Goal: Task Accomplishment & Management: Use online tool/utility

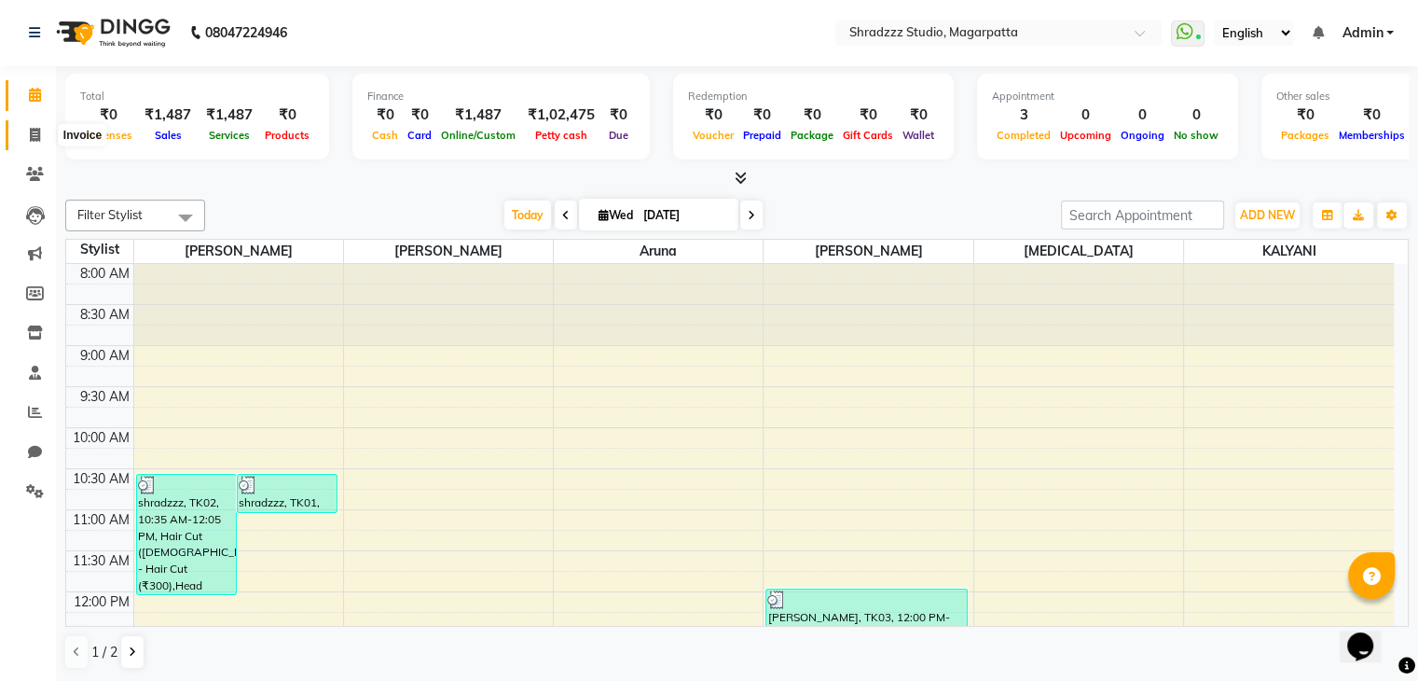
click at [30, 131] on icon at bounding box center [35, 135] width 10 height 14
select select "service"
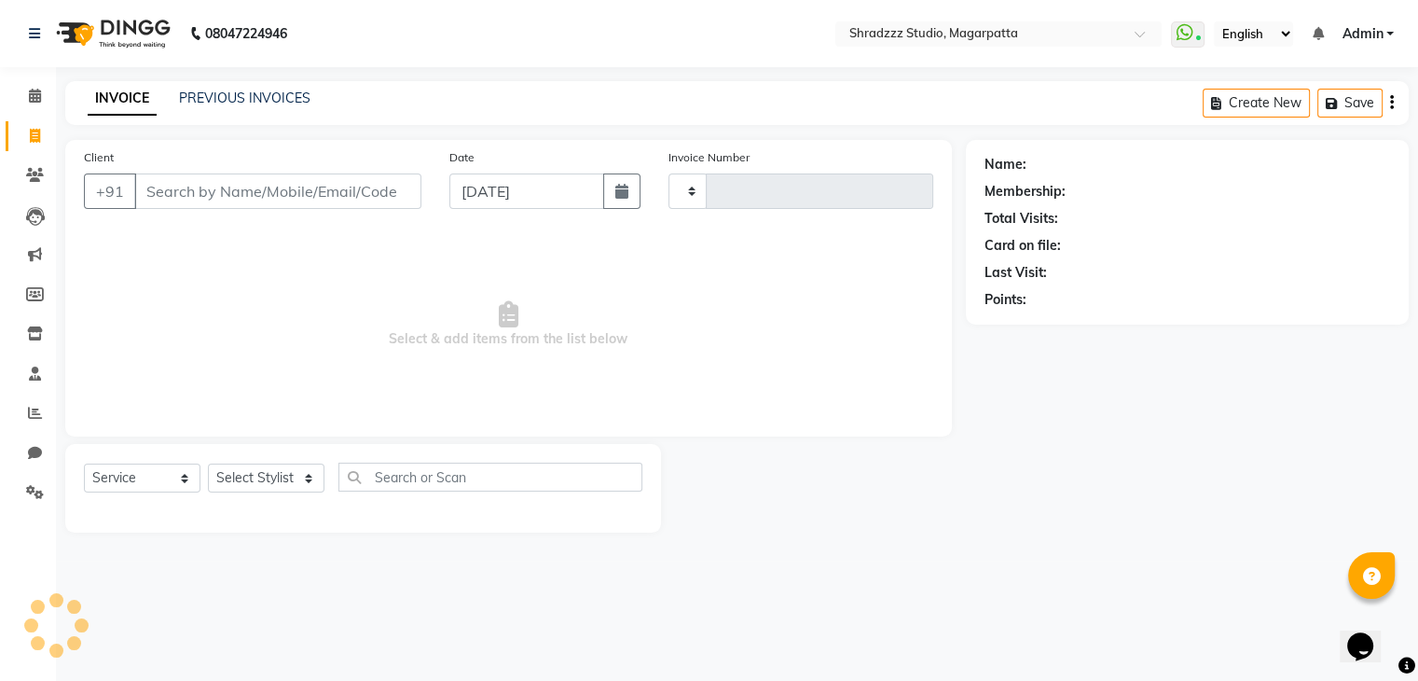
type input "0942"
select select "4544"
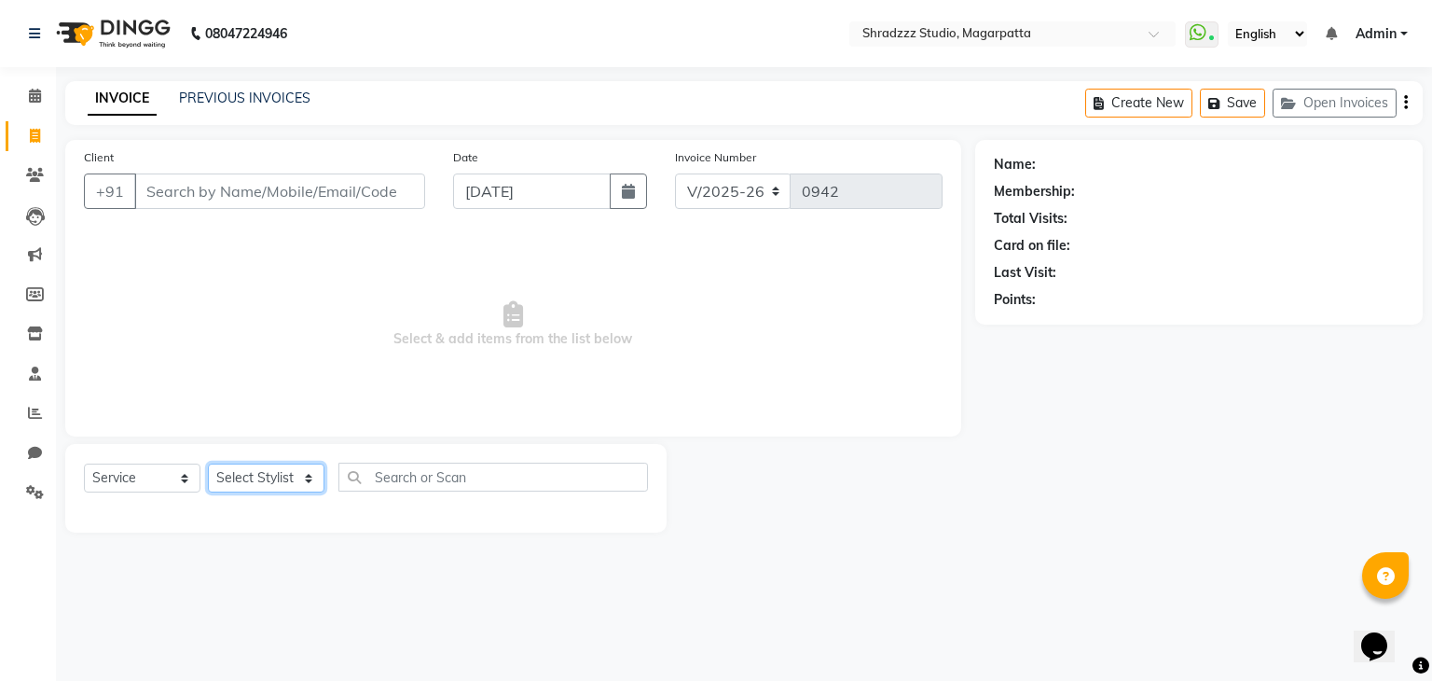
click at [261, 475] on select "Select Stylist [PERSON_NAME] Manager [MEDICAL_DATA][PERSON_NAME] Sameer [PERSON…" at bounding box center [266, 477] width 117 height 29
select select "26213"
click at [208, 464] on select "Select Stylist [PERSON_NAME] Manager [MEDICAL_DATA][PERSON_NAME] Sameer [PERSON…" at bounding box center [266, 477] width 117 height 29
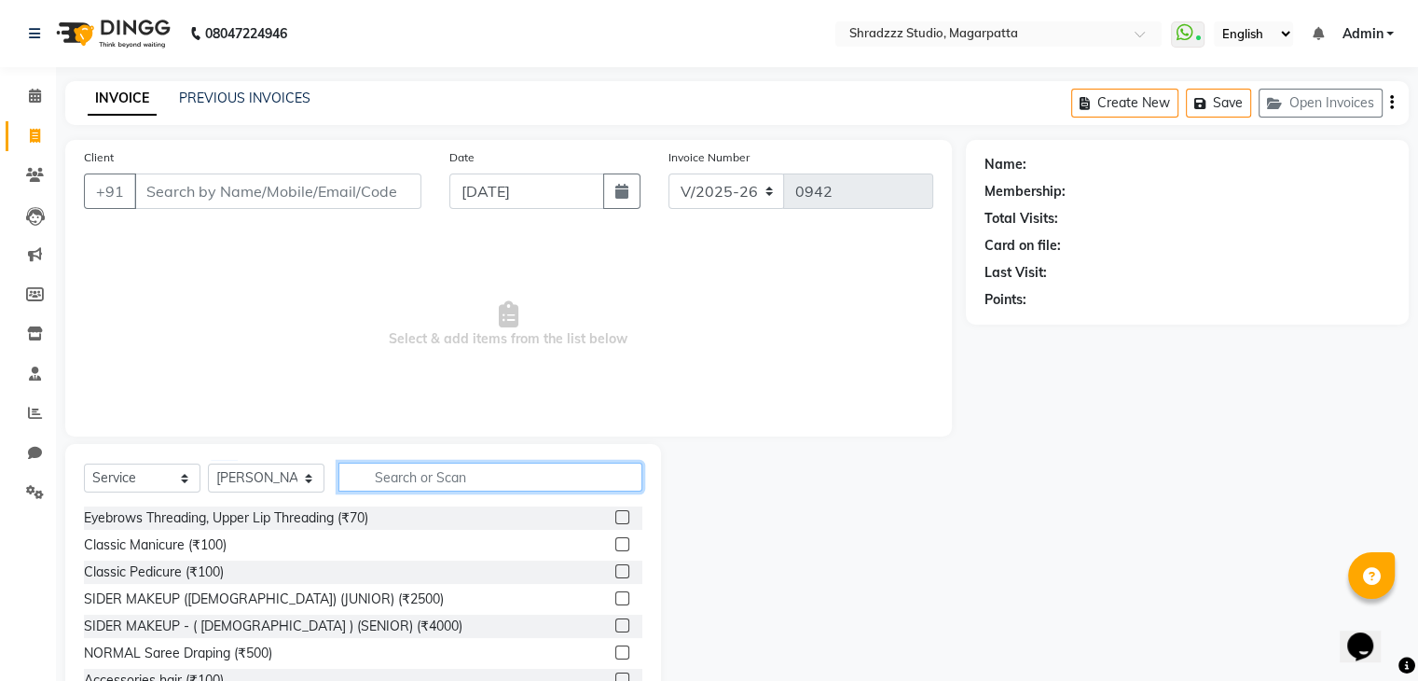
click at [464, 475] on input "text" at bounding box center [490, 476] width 304 height 29
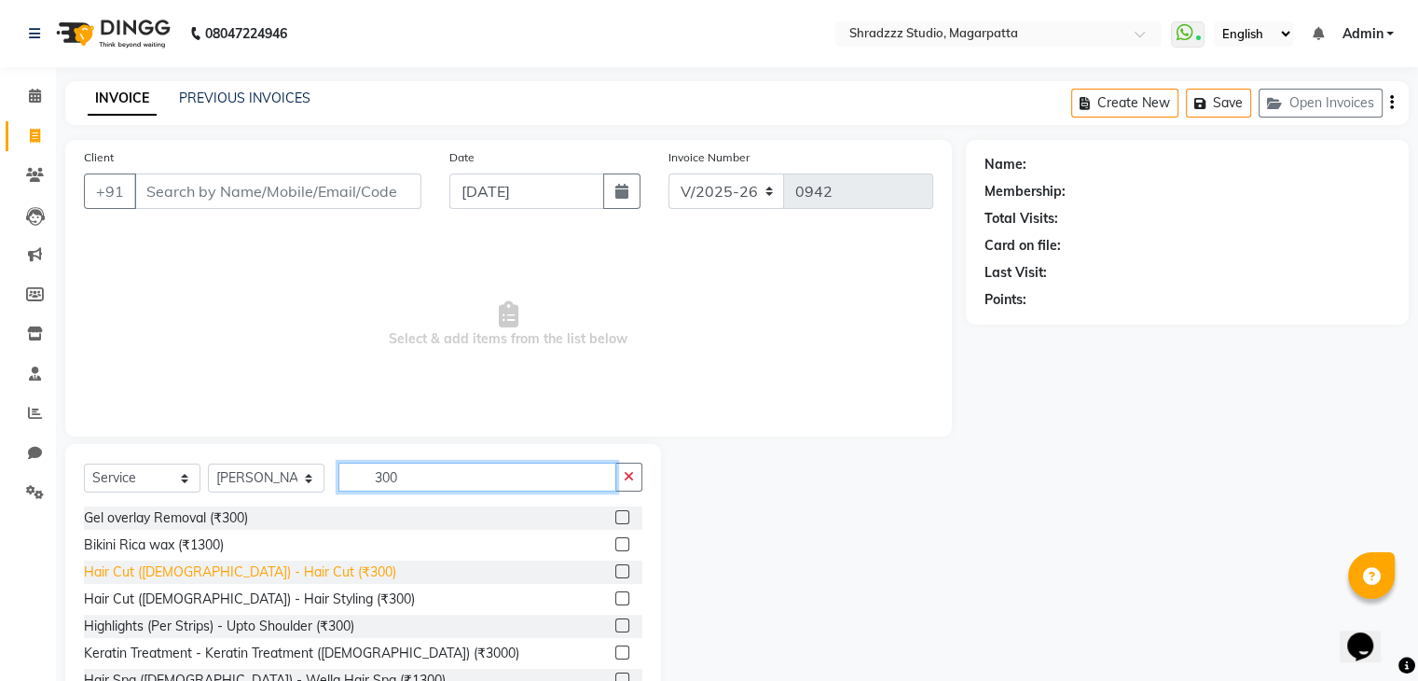
type input "300"
click at [198, 570] on div "Hair Cut ([DEMOGRAPHIC_DATA]) - Hair Cut (₹300)" at bounding box center [240, 572] width 312 height 20
checkbox input "false"
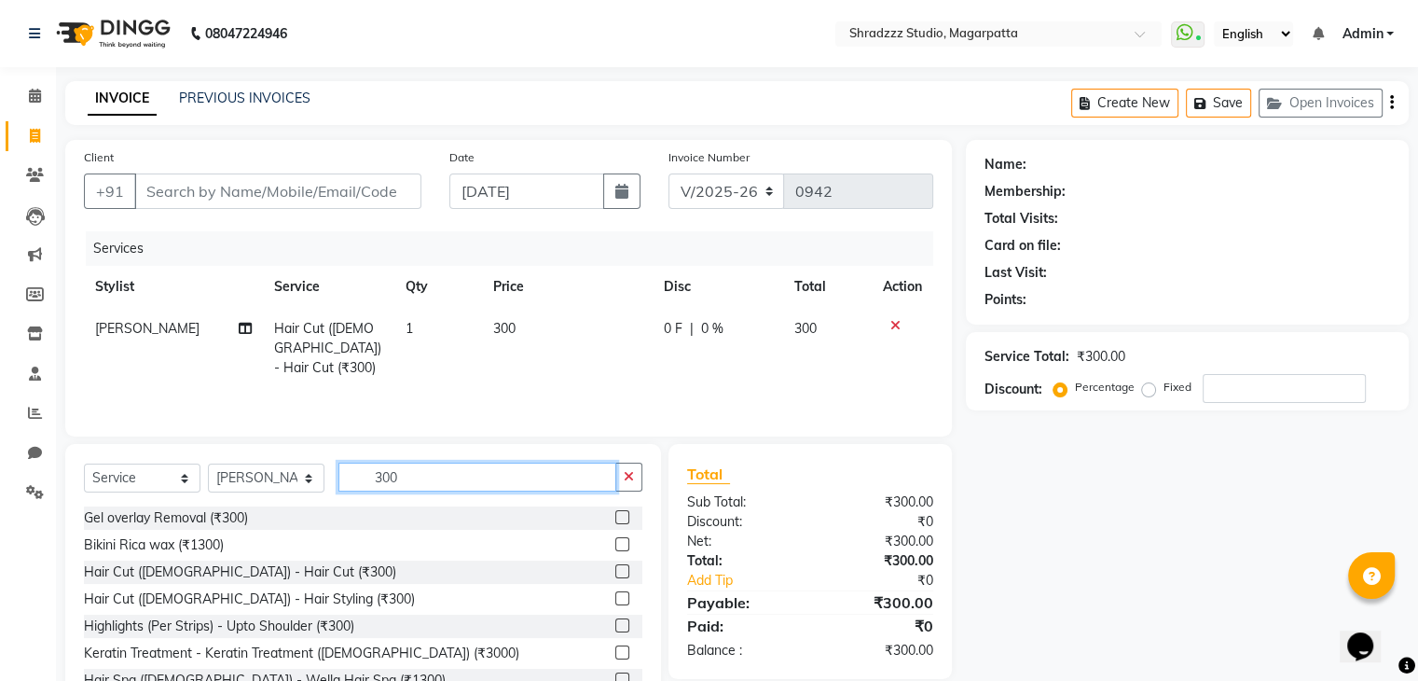
click at [420, 478] on input "300" at bounding box center [477, 476] width 278 height 29
type input "3"
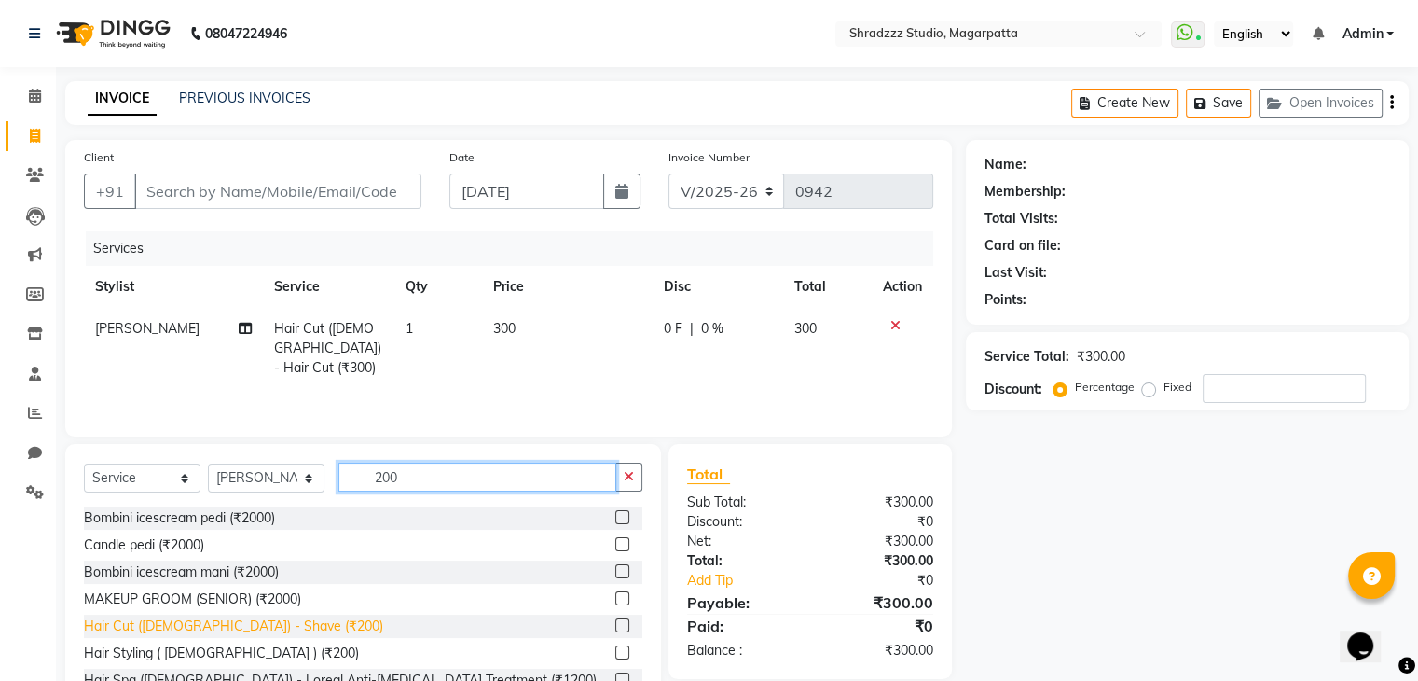
type input "200"
click at [171, 631] on div "Hair Cut ([DEMOGRAPHIC_DATA]) - Shave (₹200)" at bounding box center [233, 626] width 299 height 20
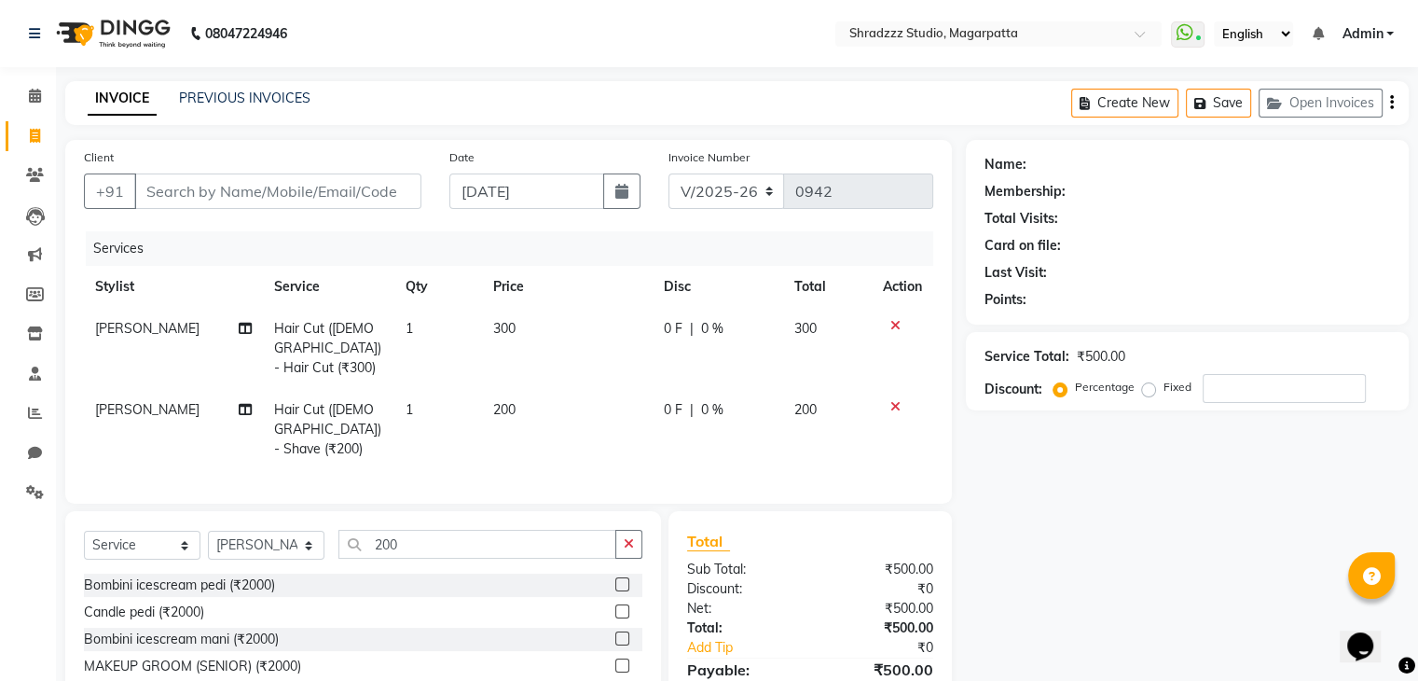
checkbox input "false"
click at [454, 530] on input "200" at bounding box center [477, 544] width 278 height 29
type input "2"
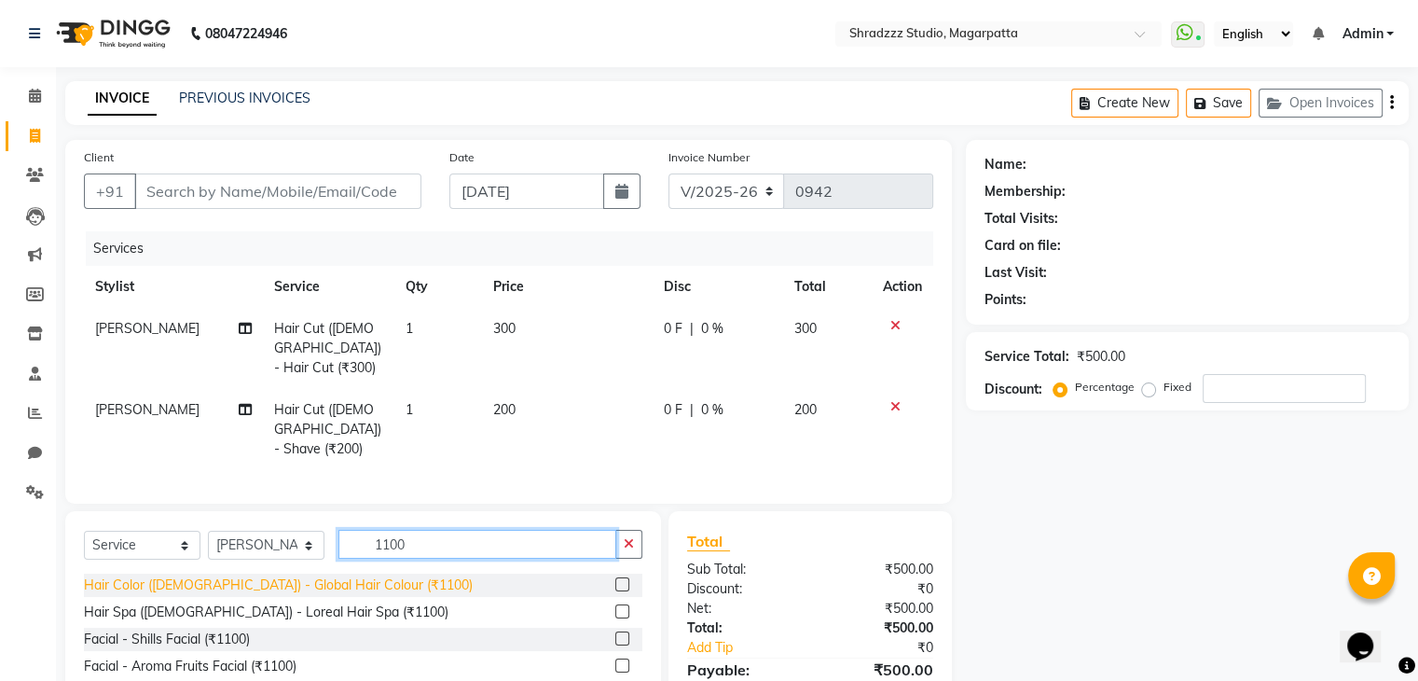
type input "1100"
click at [199, 575] on div "Hair Color ([DEMOGRAPHIC_DATA]) - Global Hair Colour (₹1100)" at bounding box center [278, 585] width 389 height 20
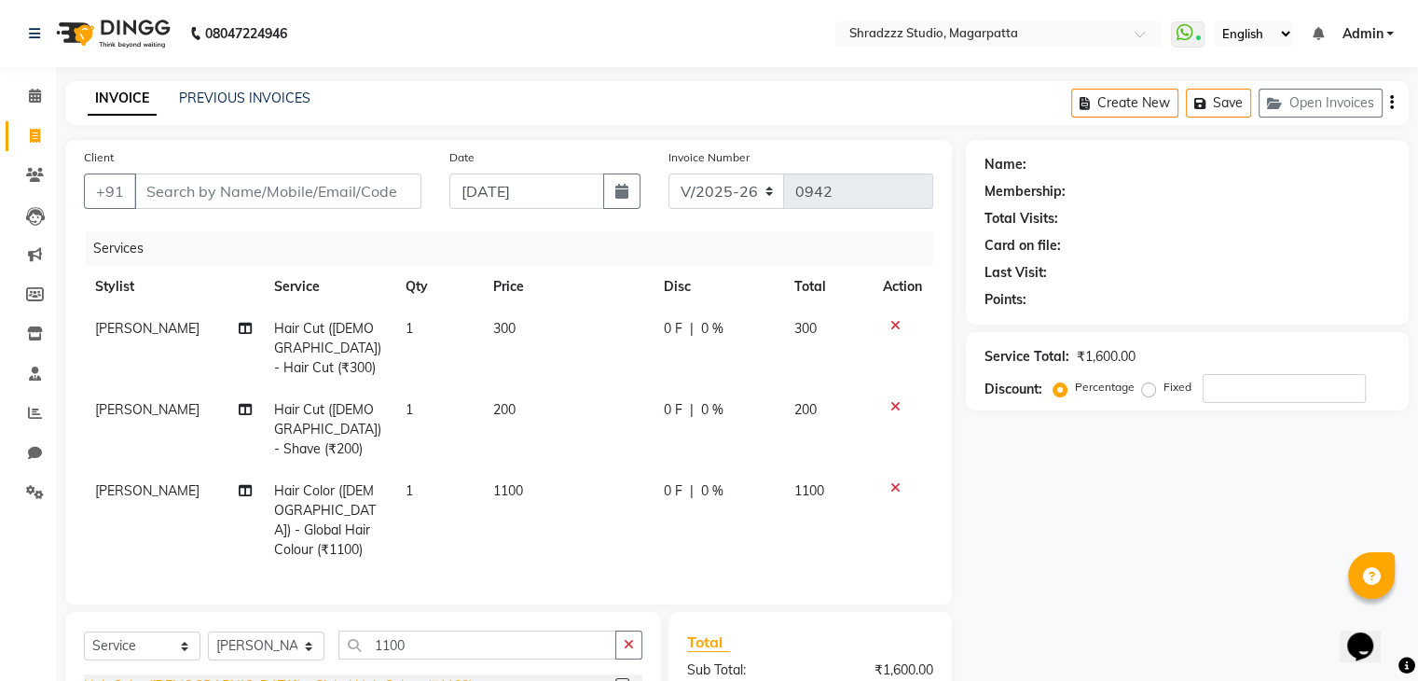
checkbox input "false"
click at [1234, 395] on input "number" at bounding box center [1284, 388] width 163 height 29
type input "15"
click at [1057, 558] on div "Name: Membership: Total Visits: Card on file: Last Visit: Points: Service Total…" at bounding box center [1194, 493] width 457 height 707
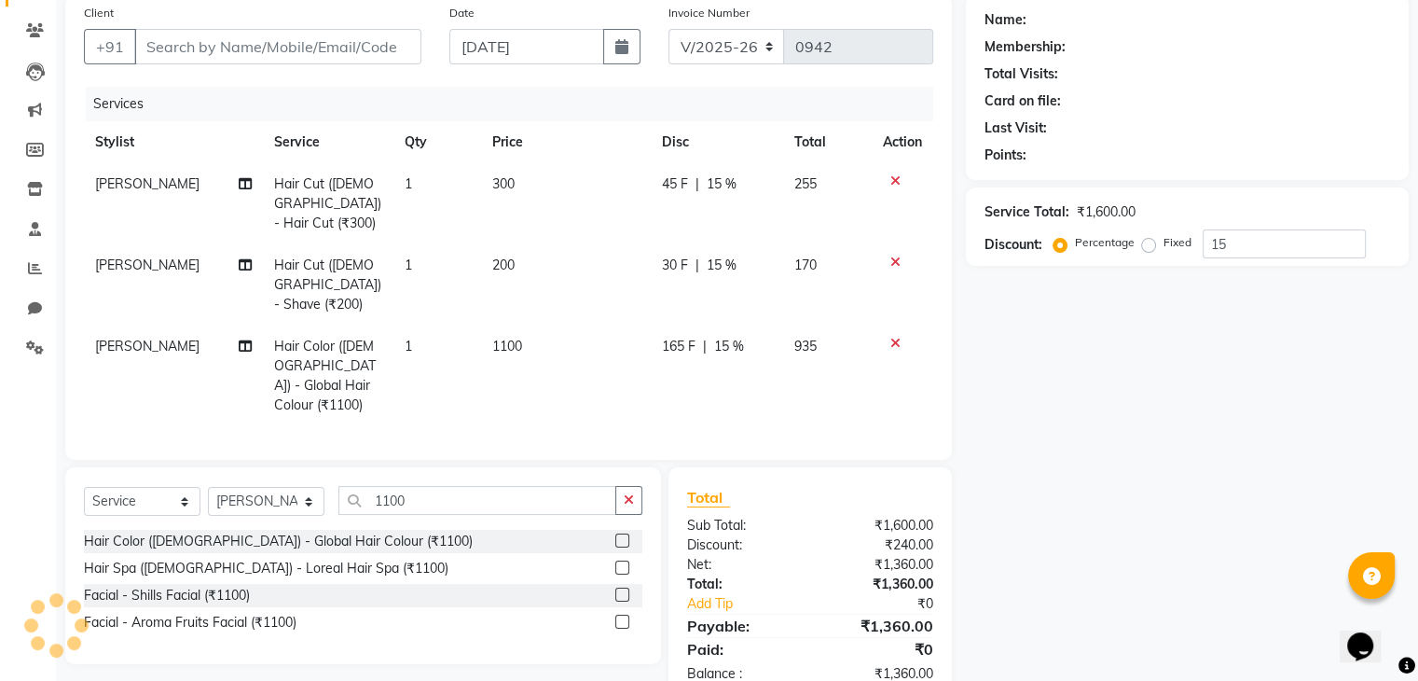
scroll to position [149, 0]
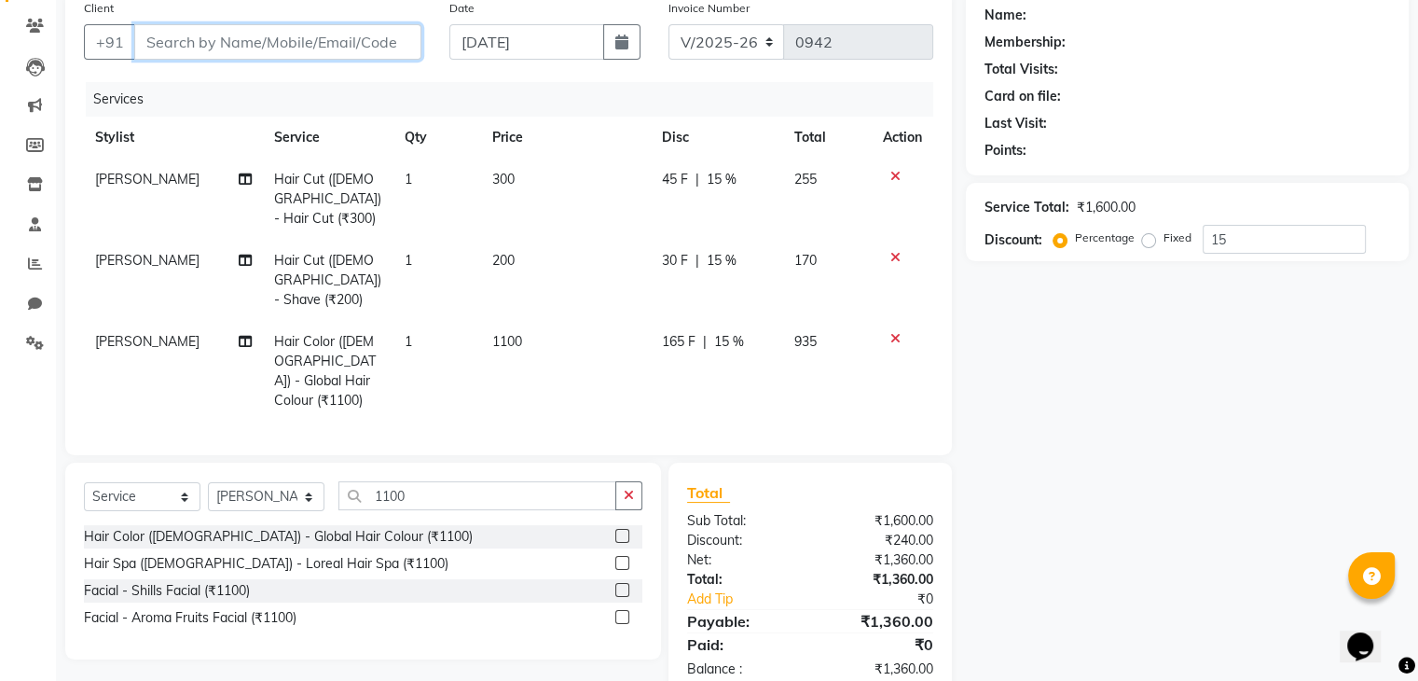
click at [347, 48] on input "Client" at bounding box center [277, 41] width 287 height 35
type input "9"
type input "0"
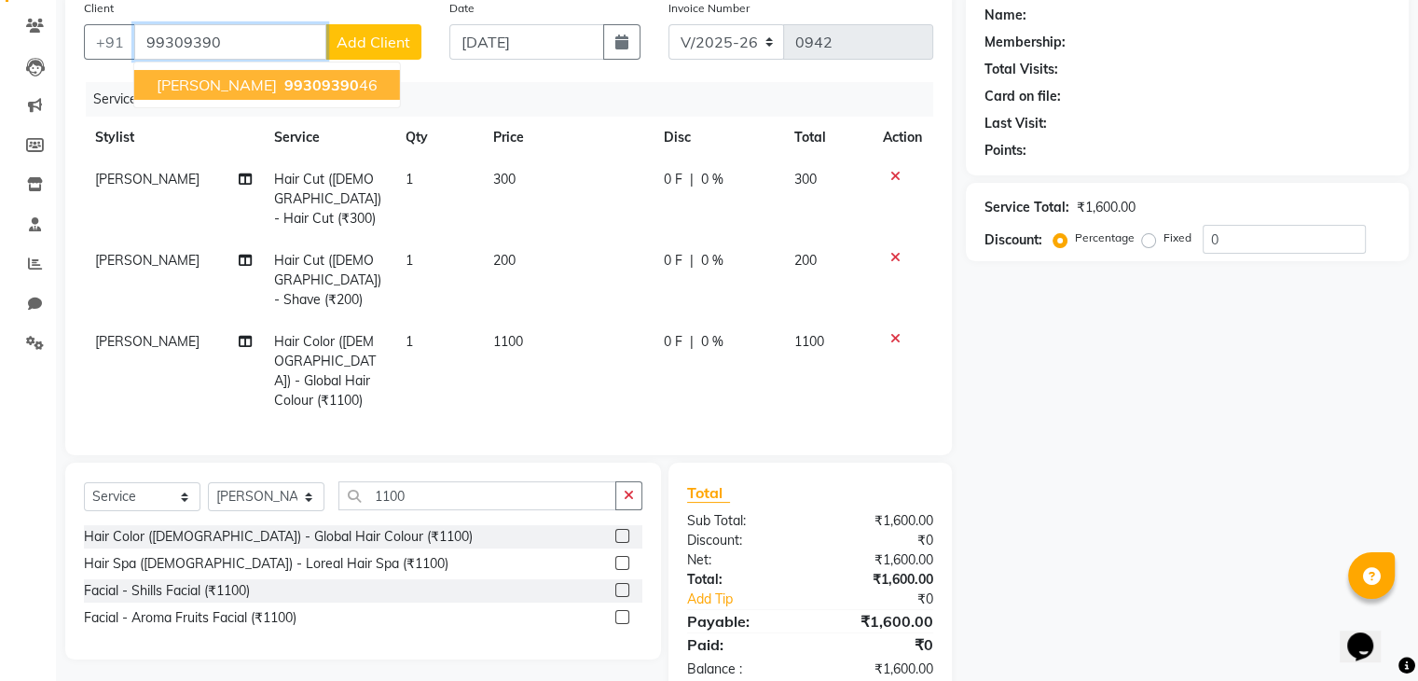
click at [202, 85] on span "[PERSON_NAME]" at bounding box center [217, 85] width 120 height 19
type input "9930939046"
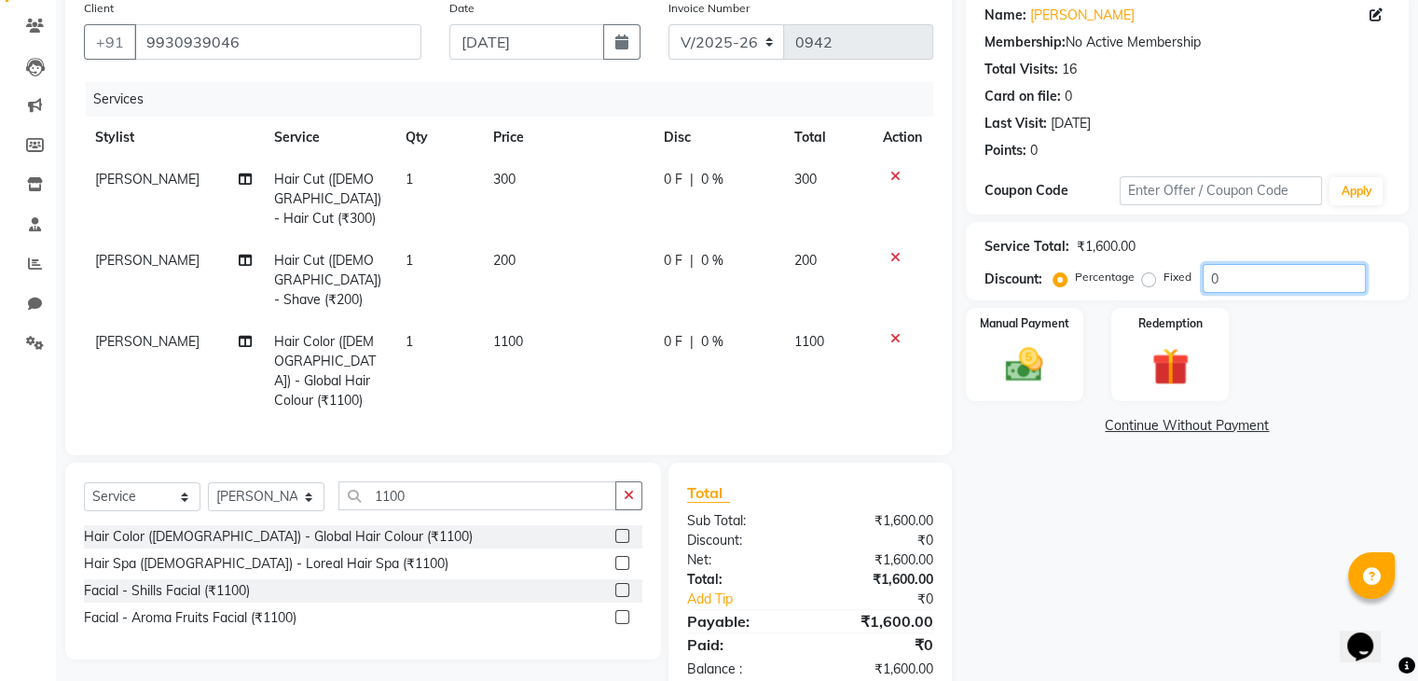
click at [1245, 279] on input "0" at bounding box center [1284, 278] width 163 height 29
type input "15"
click at [1026, 500] on div "Name: [PERSON_NAME] Membership: No Active Membership Total Visits: 16 Card on f…" at bounding box center [1194, 344] width 457 height 707
click at [1033, 370] on img at bounding box center [1024, 365] width 62 height 45
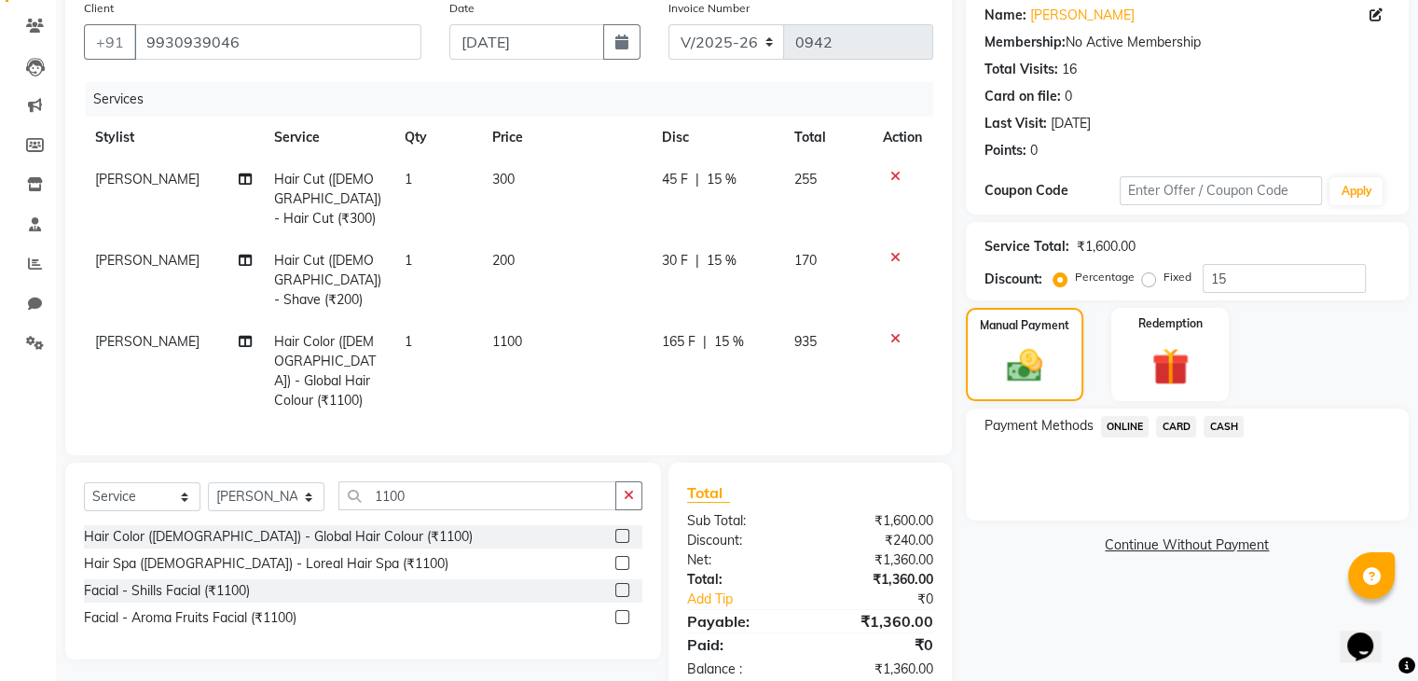
click at [1121, 429] on span "ONLINE" at bounding box center [1125, 426] width 48 height 21
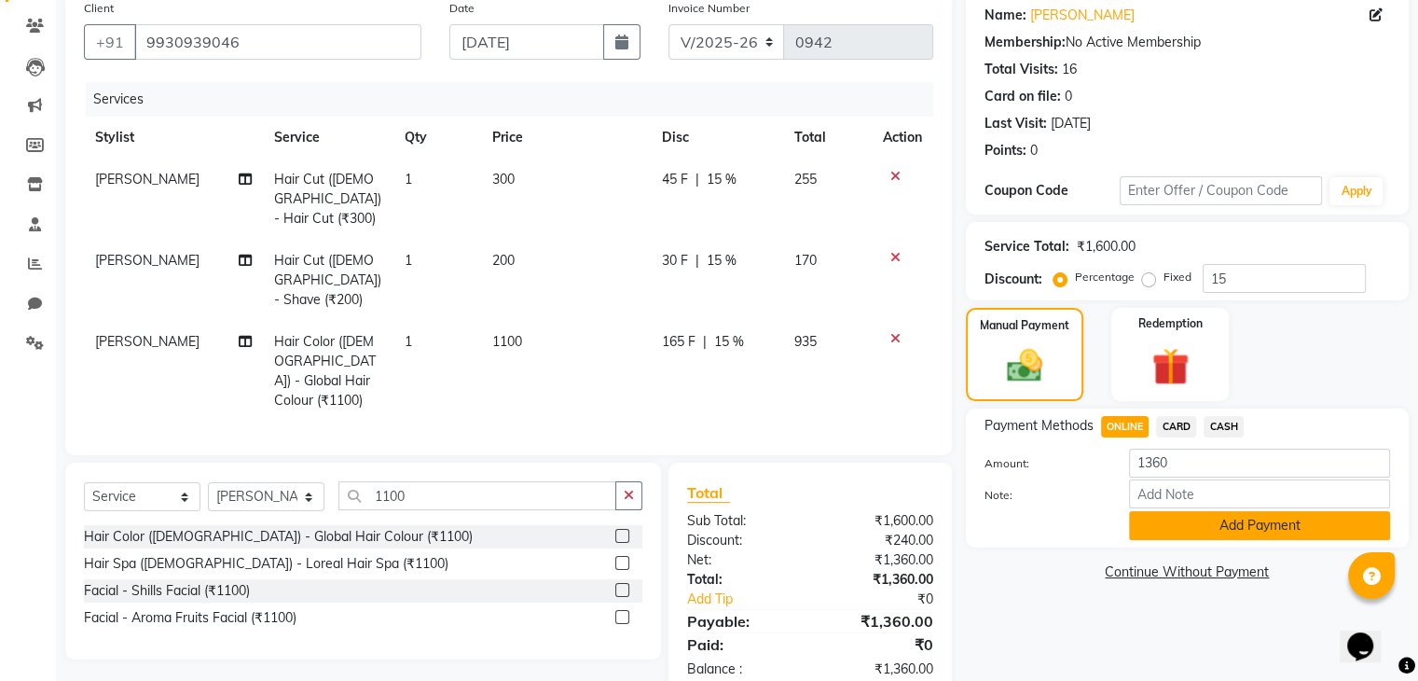
click at [1248, 530] on button "Add Payment" at bounding box center [1259, 525] width 261 height 29
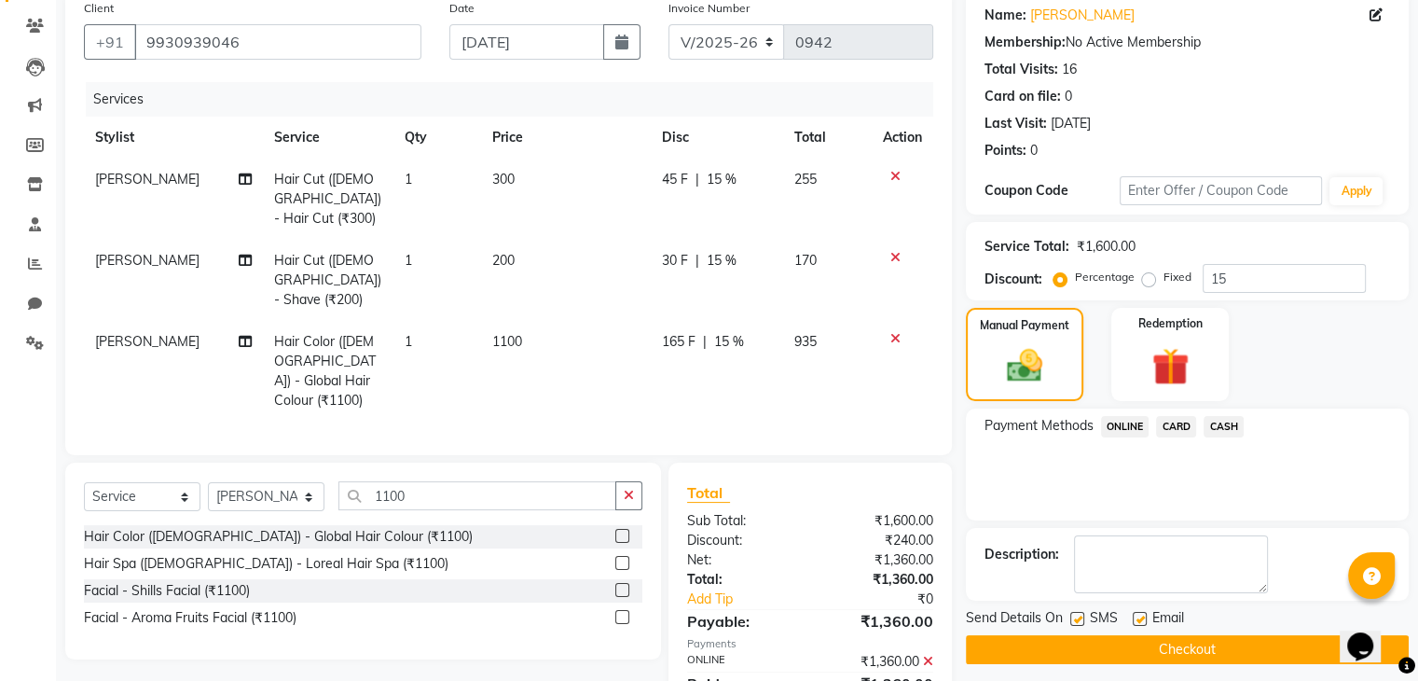
scroll to position [189, 0]
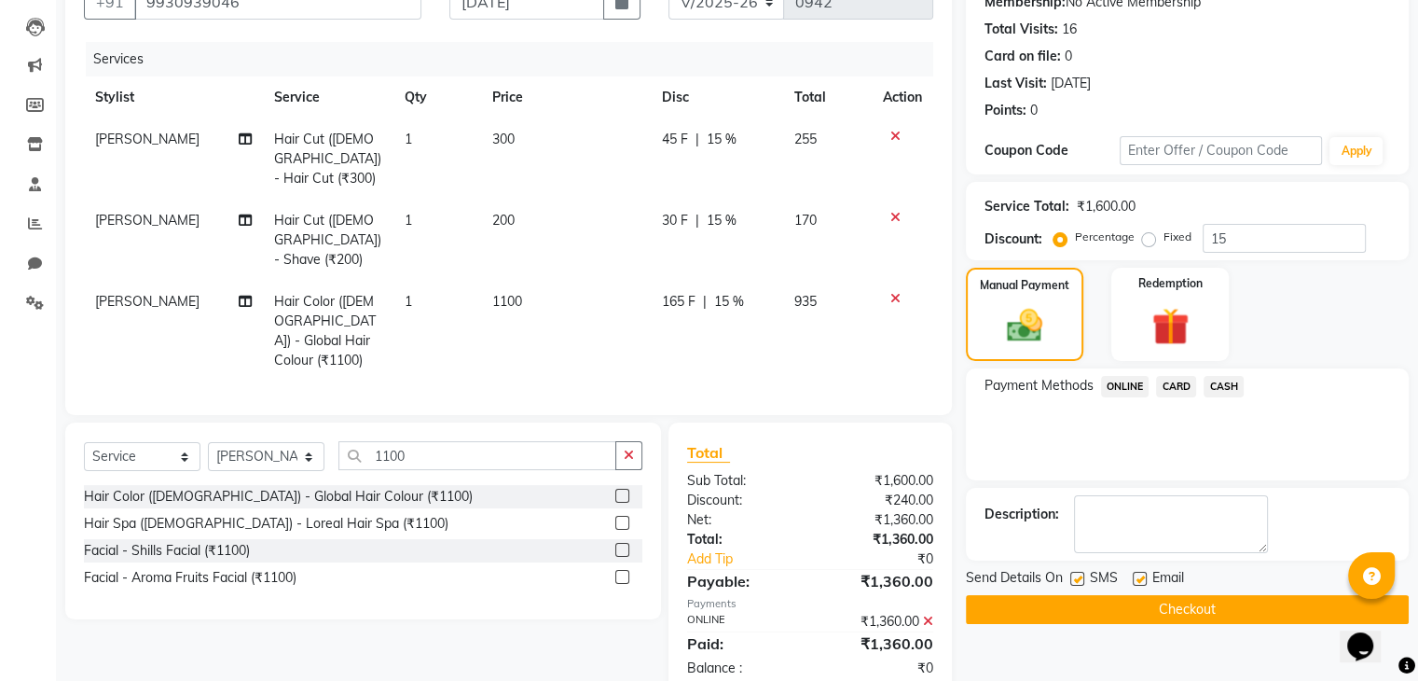
click at [1162, 605] on button "Checkout" at bounding box center [1187, 609] width 443 height 29
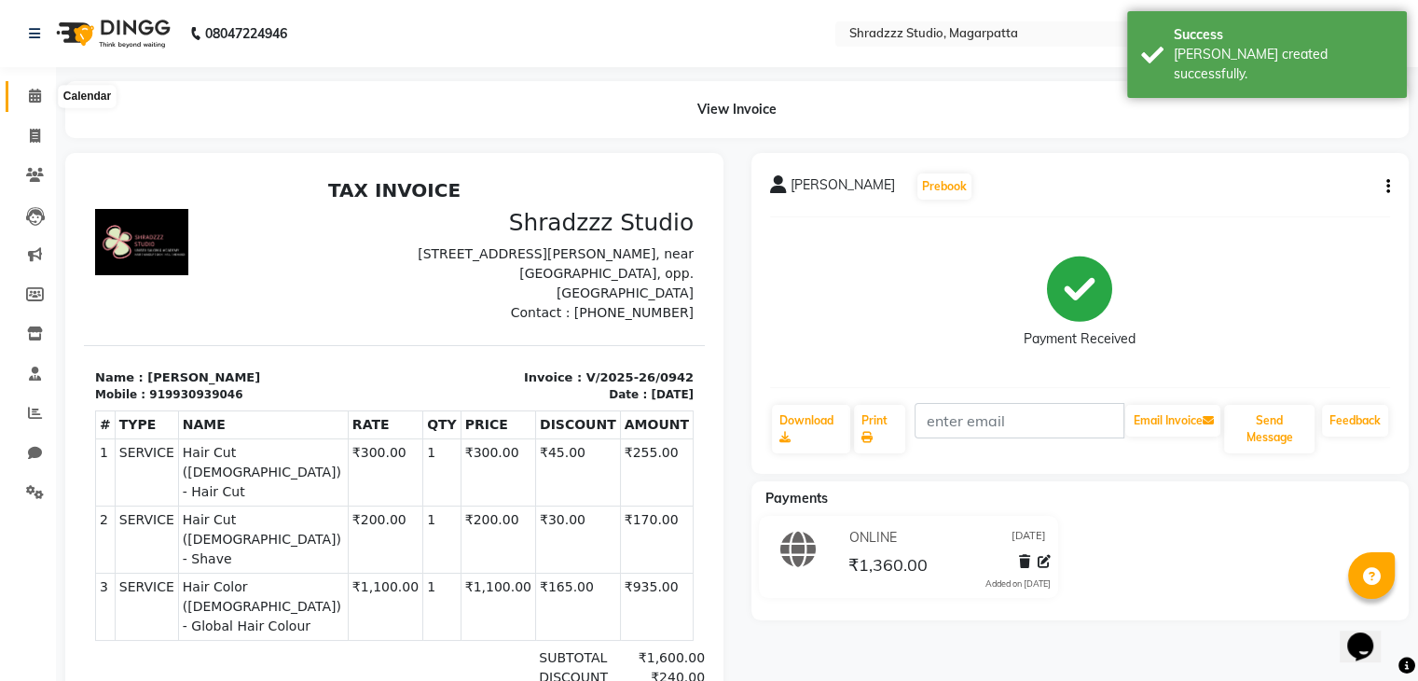
click at [34, 94] on icon at bounding box center [35, 96] width 12 height 14
